Goal: Transaction & Acquisition: Purchase product/service

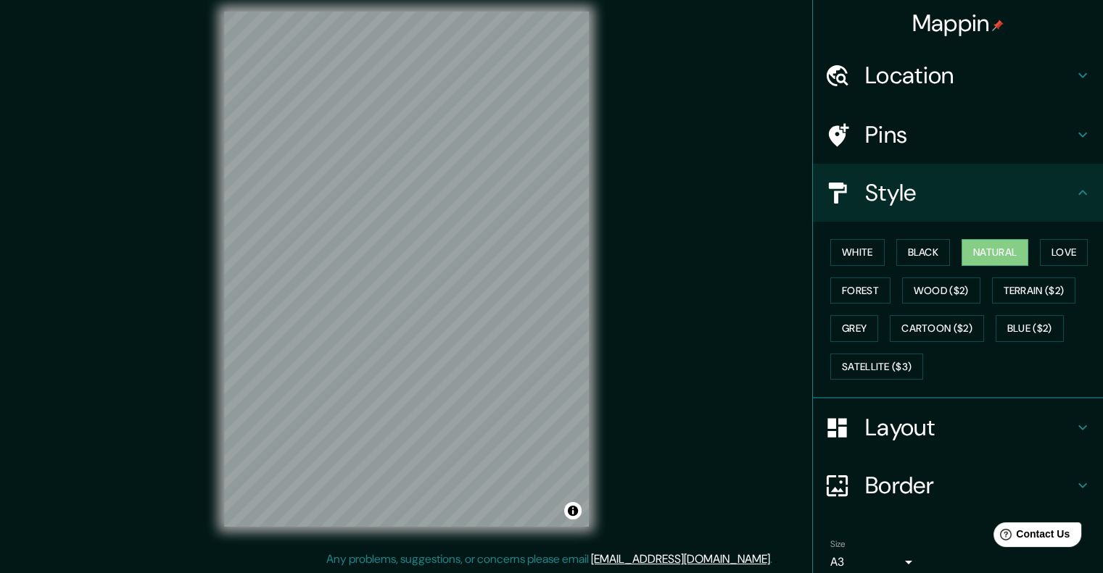
click at [966, 57] on div "Location" at bounding box center [958, 75] width 290 height 58
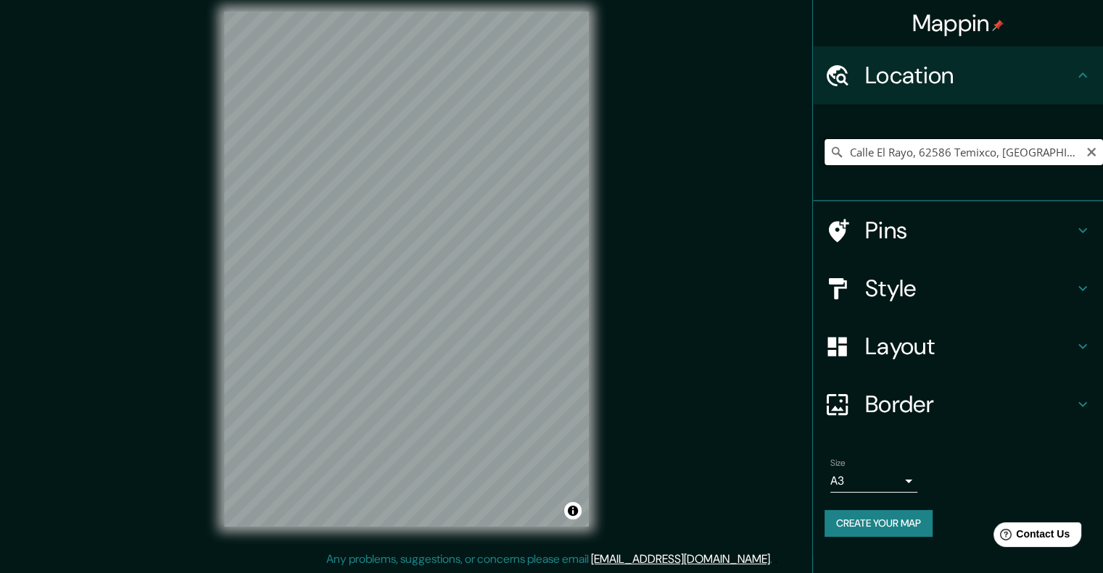
click at [955, 149] on input "Calle El Rayo, 62586 Temixco, [GEOGRAPHIC_DATA], [GEOGRAPHIC_DATA]" at bounding box center [963, 152] width 278 height 26
click at [954, 152] on input "Calle El Rayo, 62586 Temixco, [GEOGRAPHIC_DATA], [GEOGRAPHIC_DATA]" at bounding box center [963, 152] width 278 height 26
click at [875, 167] on div "Calle El Rayo, 62586 [GEOGRAPHIC_DATA], [GEOGRAPHIC_DATA], [GEOGRAPHIC_DATA] [G…" at bounding box center [963, 152] width 278 height 73
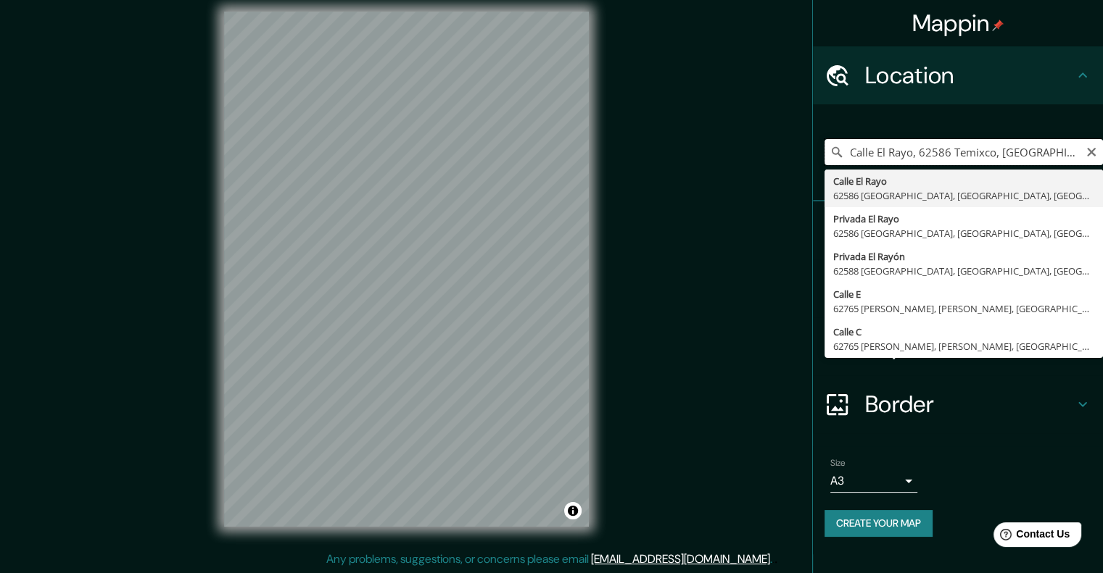
click at [867, 148] on input "Calle El Rayo, 62586 Temixco, [GEOGRAPHIC_DATA], [GEOGRAPHIC_DATA]" at bounding box center [963, 152] width 278 height 26
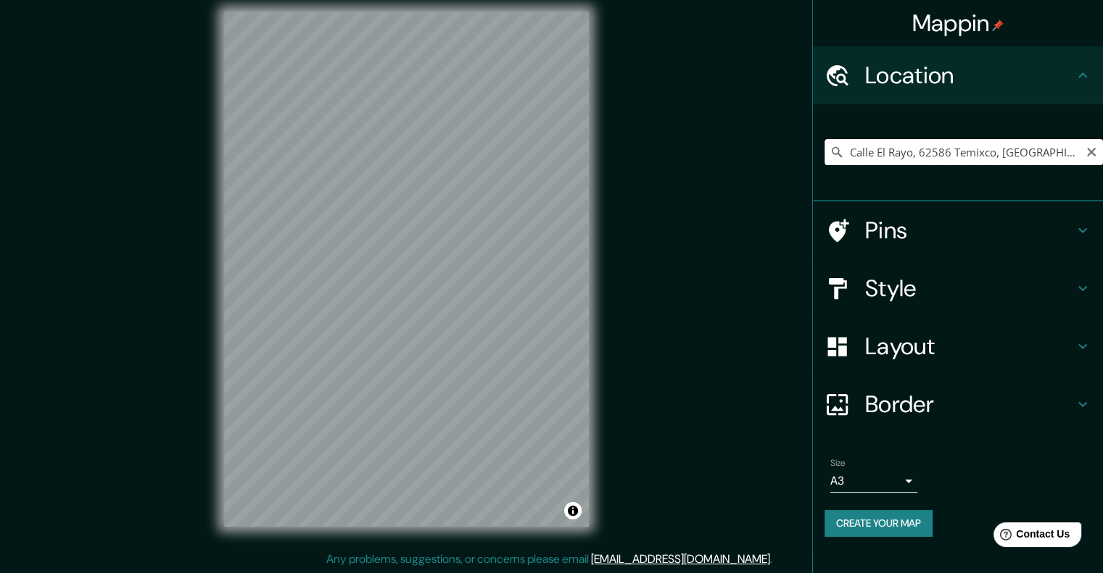
click at [937, 156] on input "Calle El Rayo, 62586 Temixco, [GEOGRAPHIC_DATA], [GEOGRAPHIC_DATA]" at bounding box center [963, 152] width 278 height 26
click at [943, 150] on input "Pick your city or area" at bounding box center [963, 152] width 278 height 26
type input "Calle El Rayo, 62586 Temixco, [GEOGRAPHIC_DATA], [GEOGRAPHIC_DATA]"
click at [889, 341] on h4 "Layout" at bounding box center [969, 346] width 209 height 29
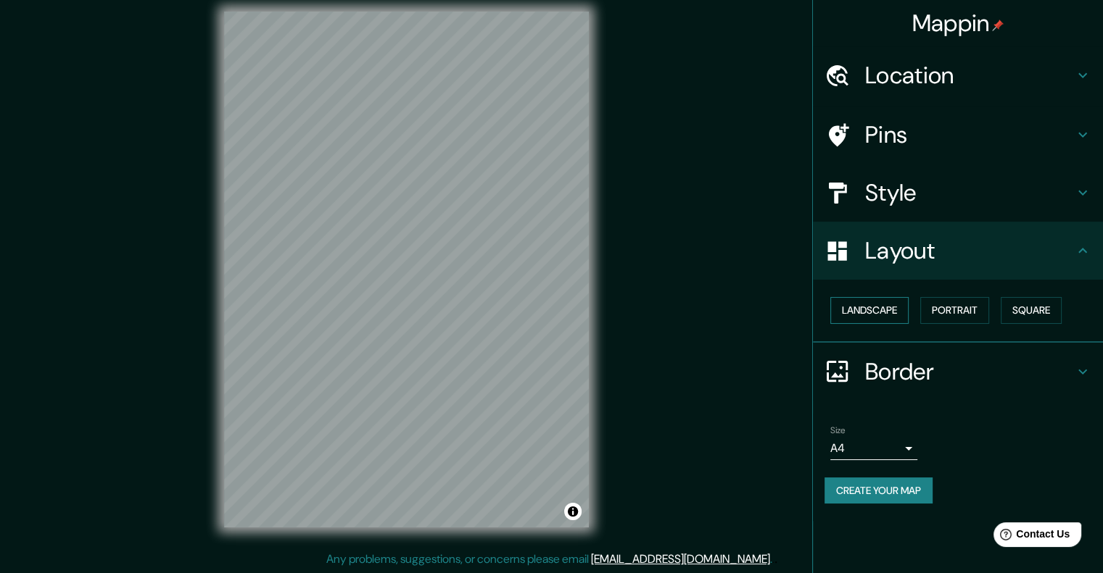
click at [907, 310] on button "Landscape" at bounding box center [869, 310] width 78 height 27
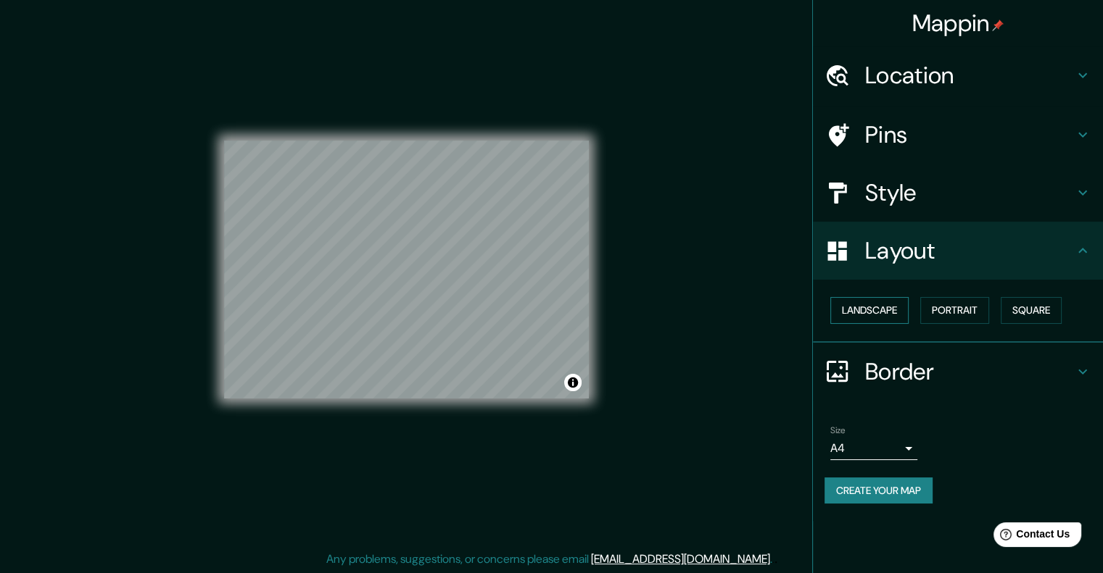
click at [879, 310] on button "Landscape" at bounding box center [869, 310] width 78 height 27
click at [1098, 312] on div "Landscape Portrait Square" at bounding box center [963, 310] width 278 height 38
click at [1019, 317] on button "Square" at bounding box center [1031, 310] width 61 height 27
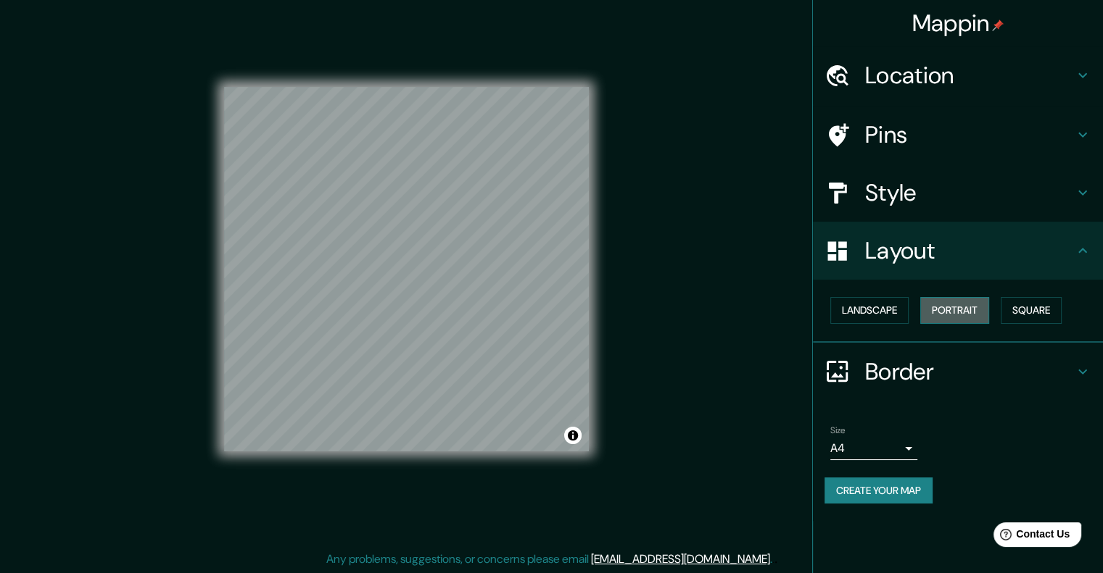
click at [983, 312] on button "Portrait" at bounding box center [954, 310] width 69 height 27
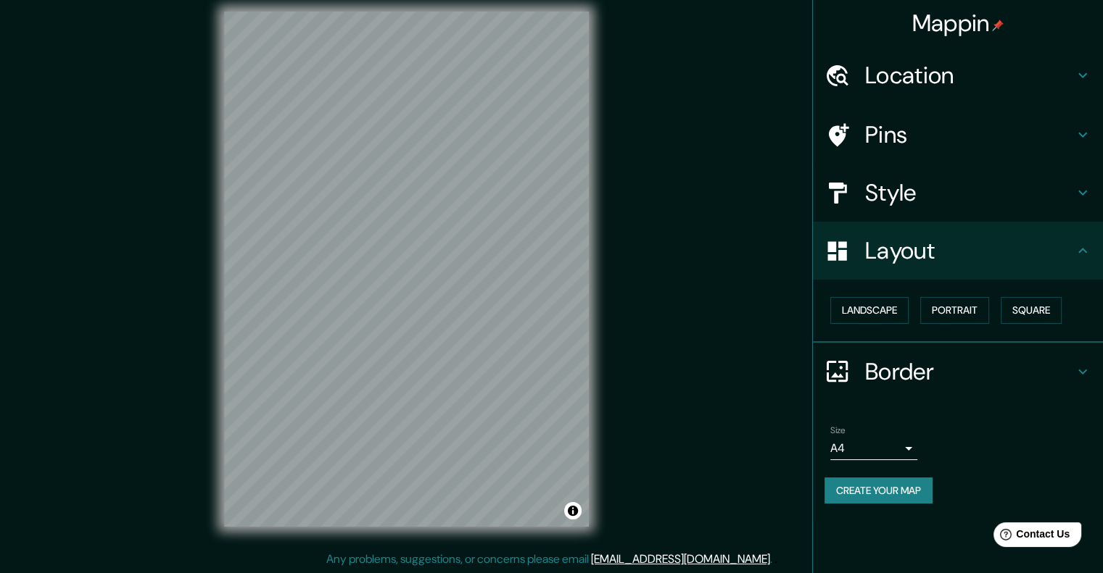
click at [896, 188] on h4 "Style" at bounding box center [969, 192] width 209 height 29
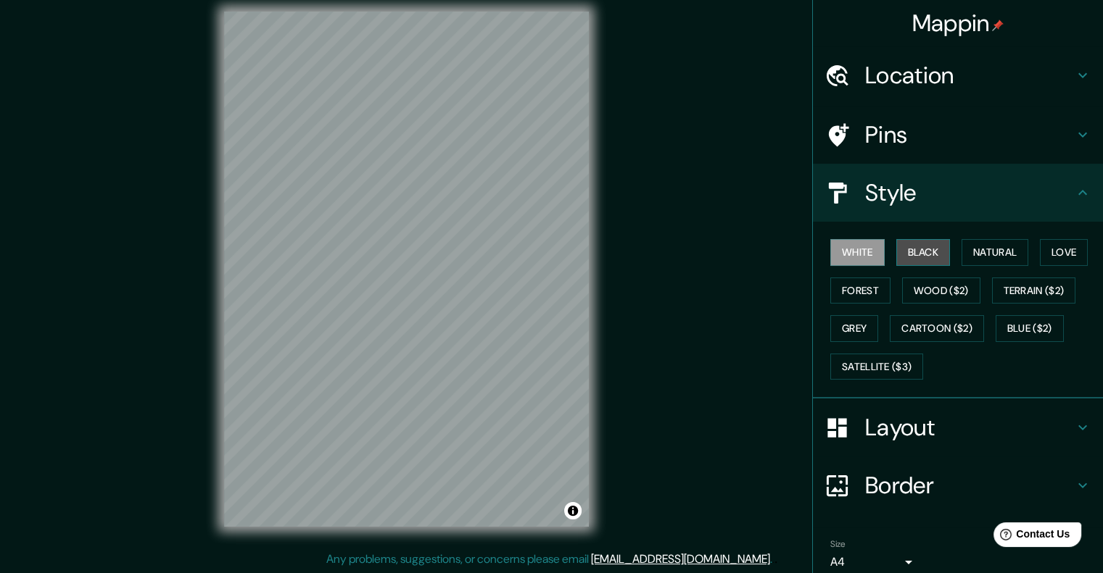
click at [908, 241] on button "Black" at bounding box center [923, 252] width 54 height 27
click at [994, 252] on button "Natural" at bounding box center [994, 252] width 67 height 27
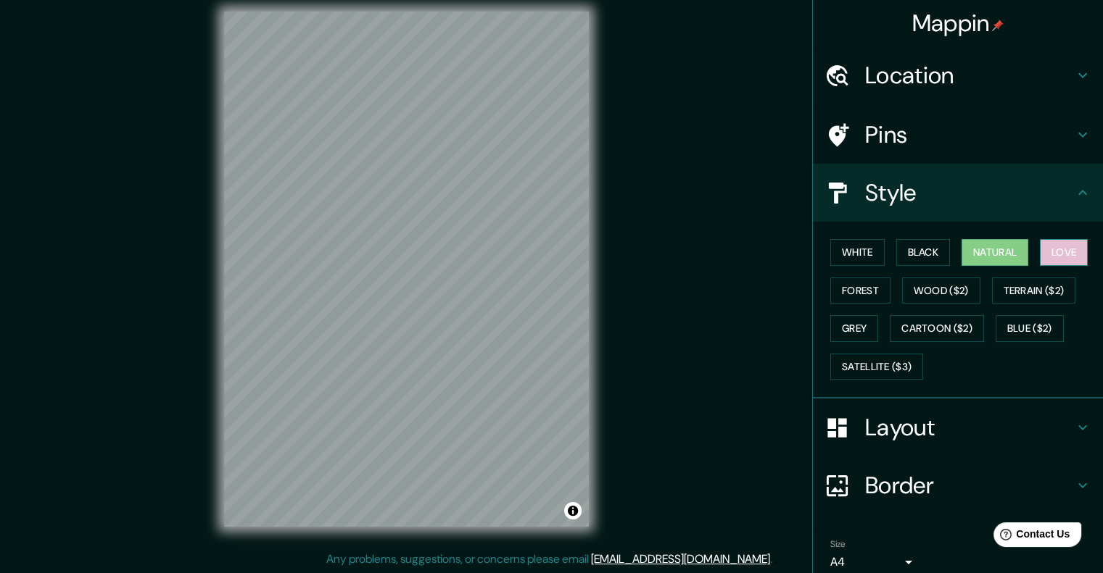
click at [1065, 245] on button "Love" at bounding box center [1064, 252] width 48 height 27
click at [1038, 293] on button "Terrain ($2)" at bounding box center [1034, 291] width 84 height 27
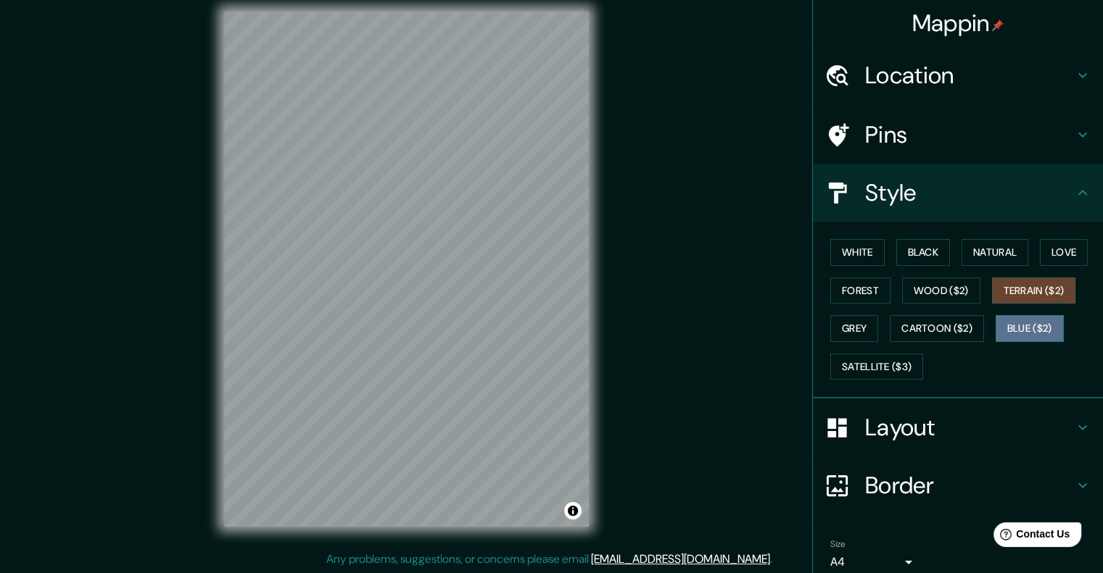
click at [1022, 329] on button "Blue ($2)" at bounding box center [1029, 328] width 68 height 27
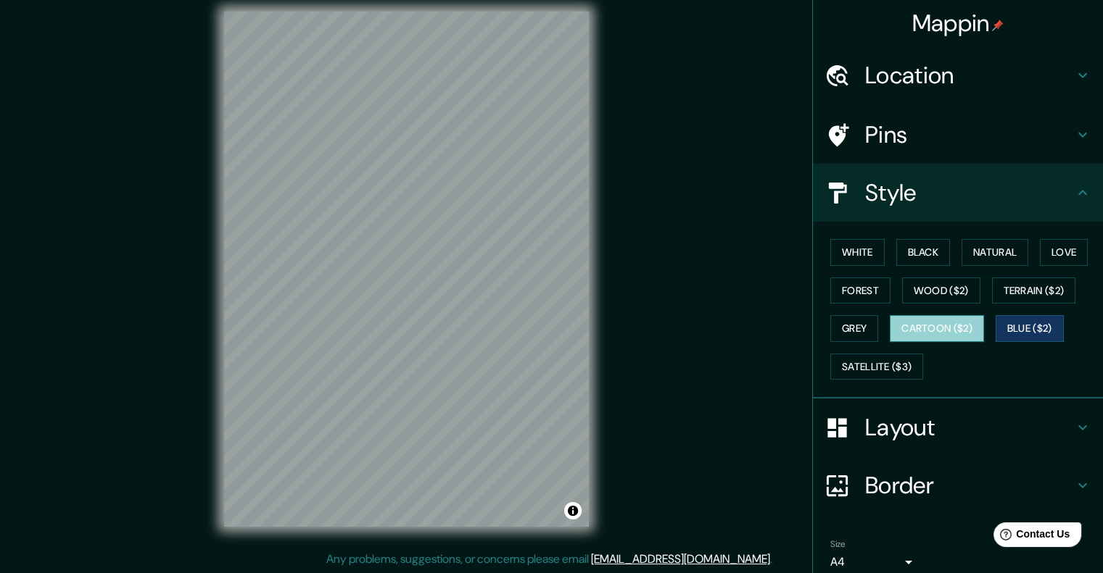
click at [951, 324] on button "Cartoon ($2)" at bounding box center [937, 328] width 94 height 27
click at [953, 291] on button "Wood ($2)" at bounding box center [941, 291] width 78 height 27
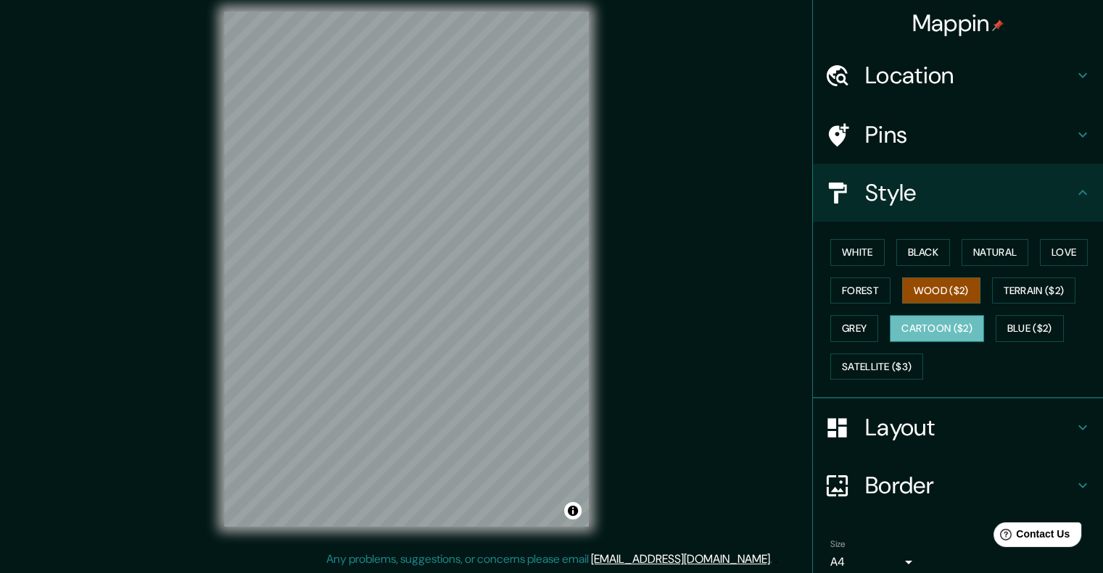
drag, startPoint x: 932, startPoint y: 347, endPoint x: 931, endPoint y: 337, distance: 9.5
click at [931, 338] on div "White Black Natural Love Forest Wood ($2) Terrain ($2) Grey Cartoon ($2) Blue (…" at bounding box center [963, 309] width 278 height 152
click at [929, 330] on button "Cartoon ($2)" at bounding box center [937, 328] width 94 height 27
click at [871, 349] on div "White Black Natural Love Forest Wood ($2) Terrain ($2) Grey Cartoon ($2) Blue (…" at bounding box center [963, 309] width 278 height 152
click at [849, 334] on button "Grey" at bounding box center [854, 328] width 48 height 27
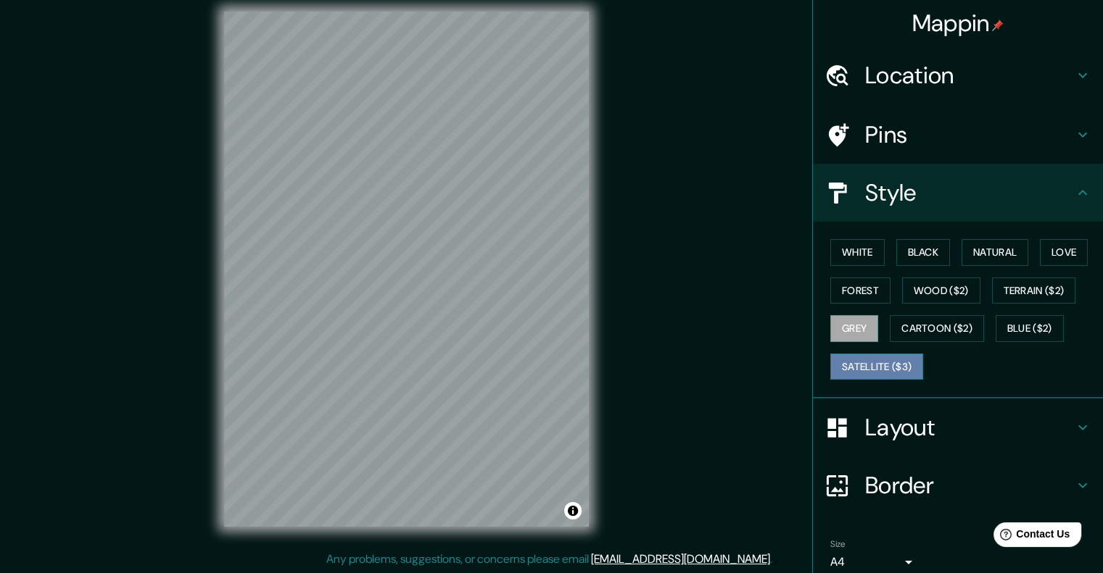
click at [853, 368] on button "Satellite ($3)" at bounding box center [876, 367] width 93 height 27
click at [851, 330] on button "Grey" at bounding box center [854, 328] width 48 height 27
click at [1070, 252] on button "Love" at bounding box center [1064, 252] width 48 height 27
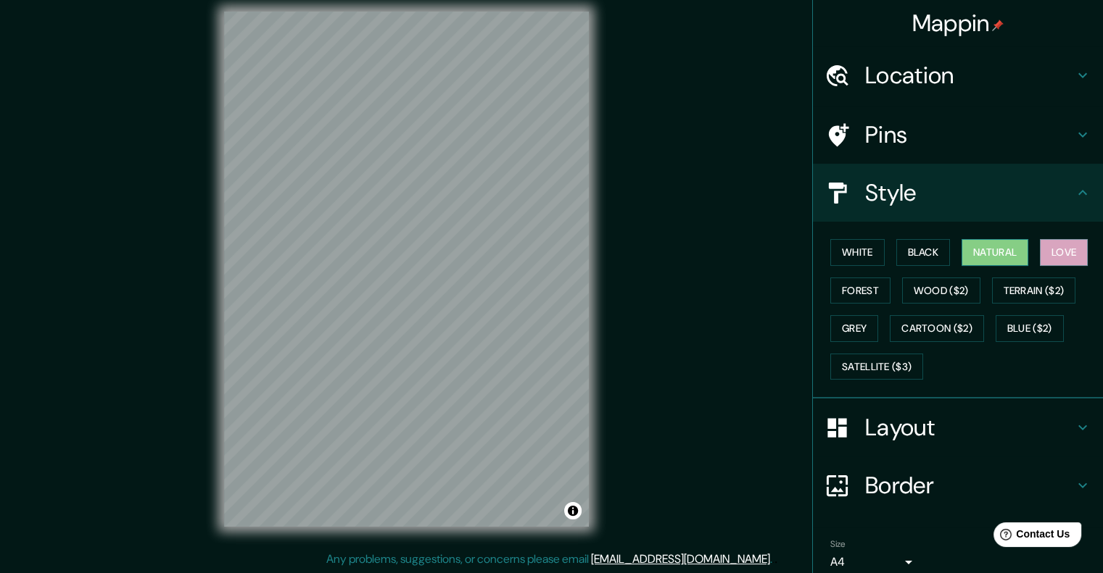
click at [982, 256] on button "Natural" at bounding box center [994, 252] width 67 height 27
